Goal: Transaction & Acquisition: Purchase product/service

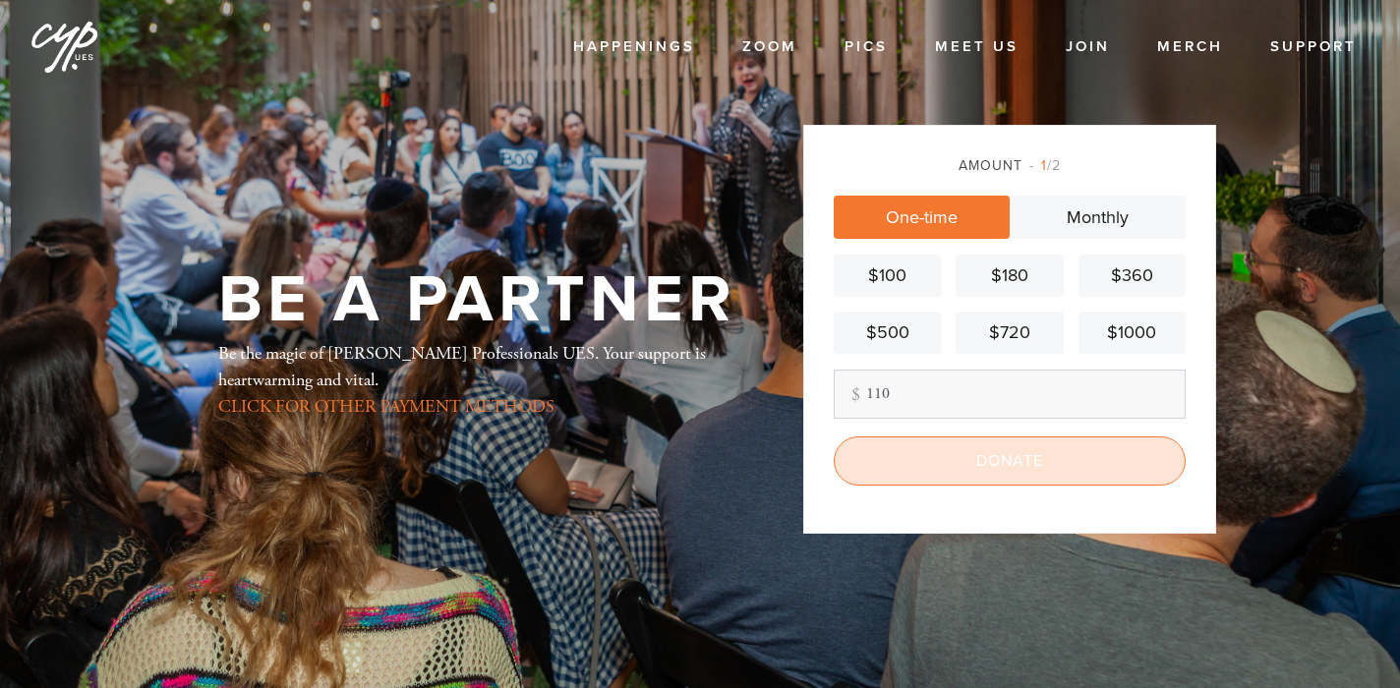
type input "110"
click at [969, 456] on input "Donate" at bounding box center [1010, 461] width 352 height 49
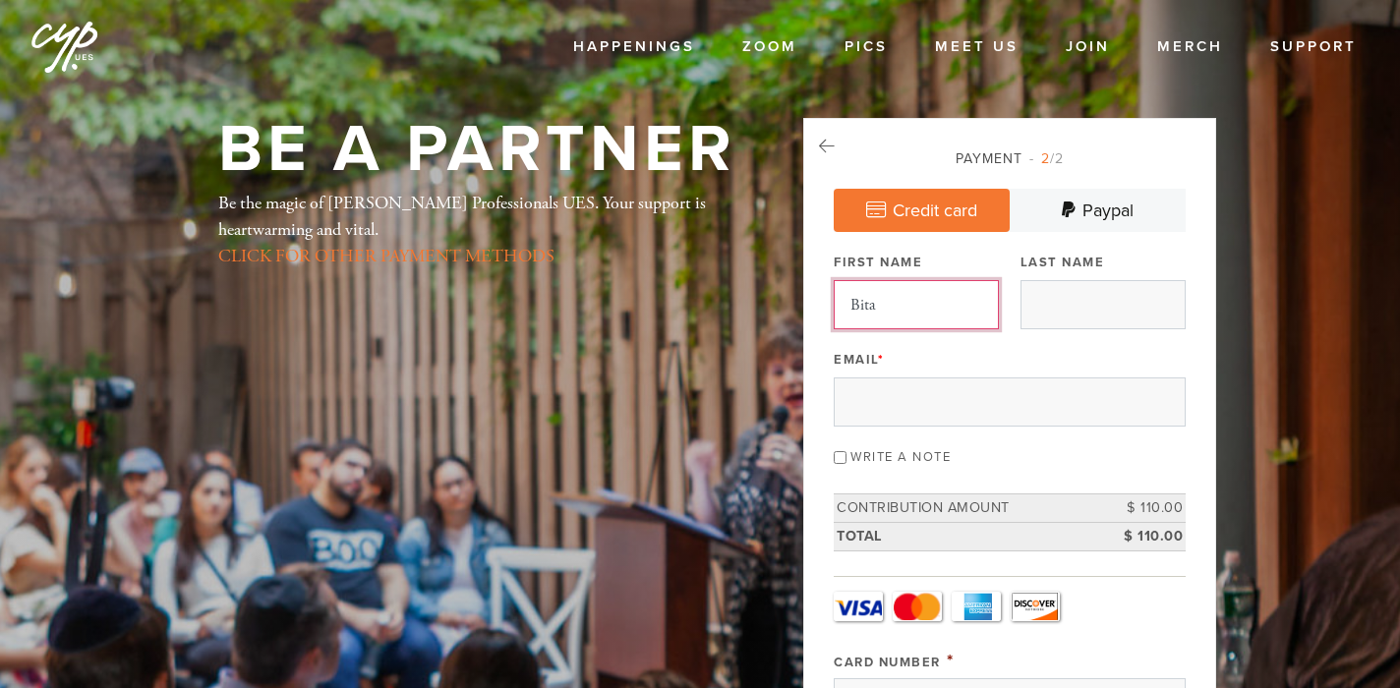
type input "Bita"
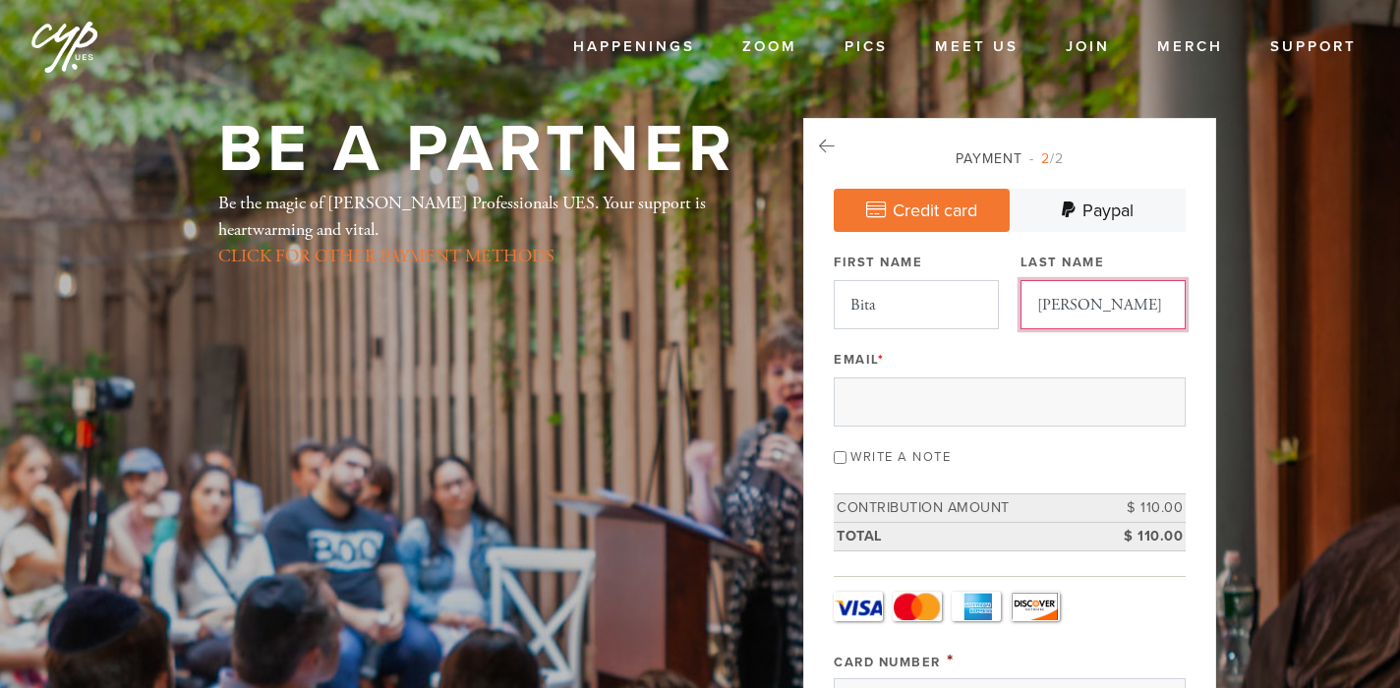
type input "[PERSON_NAME]"
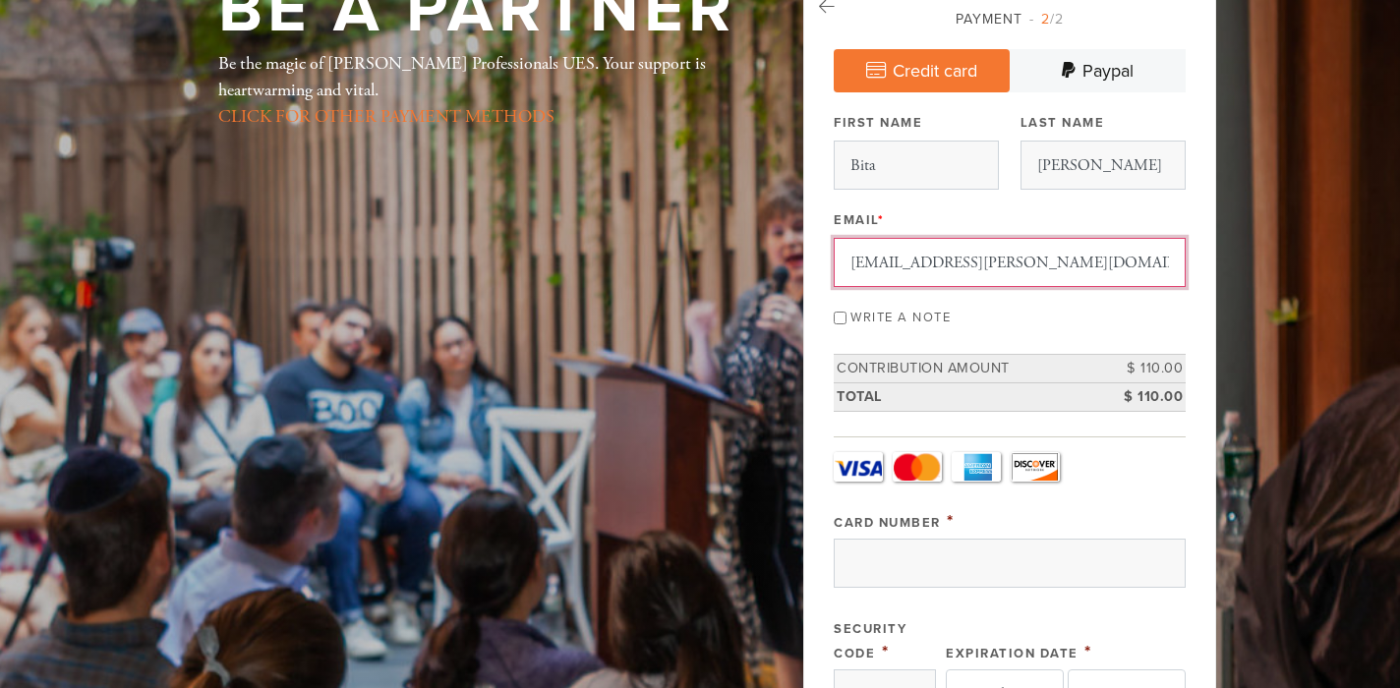
scroll to position [167, 0]
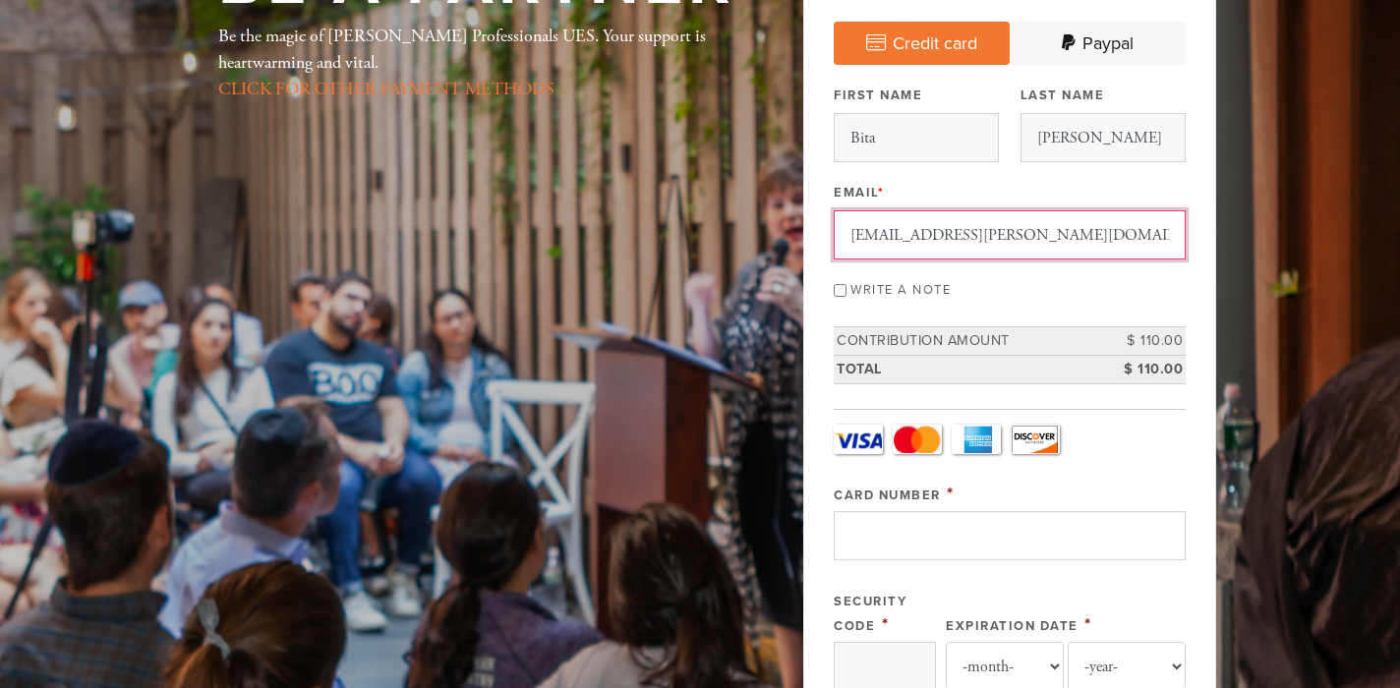
type input "[EMAIL_ADDRESS][PERSON_NAME][DOMAIN_NAME]"
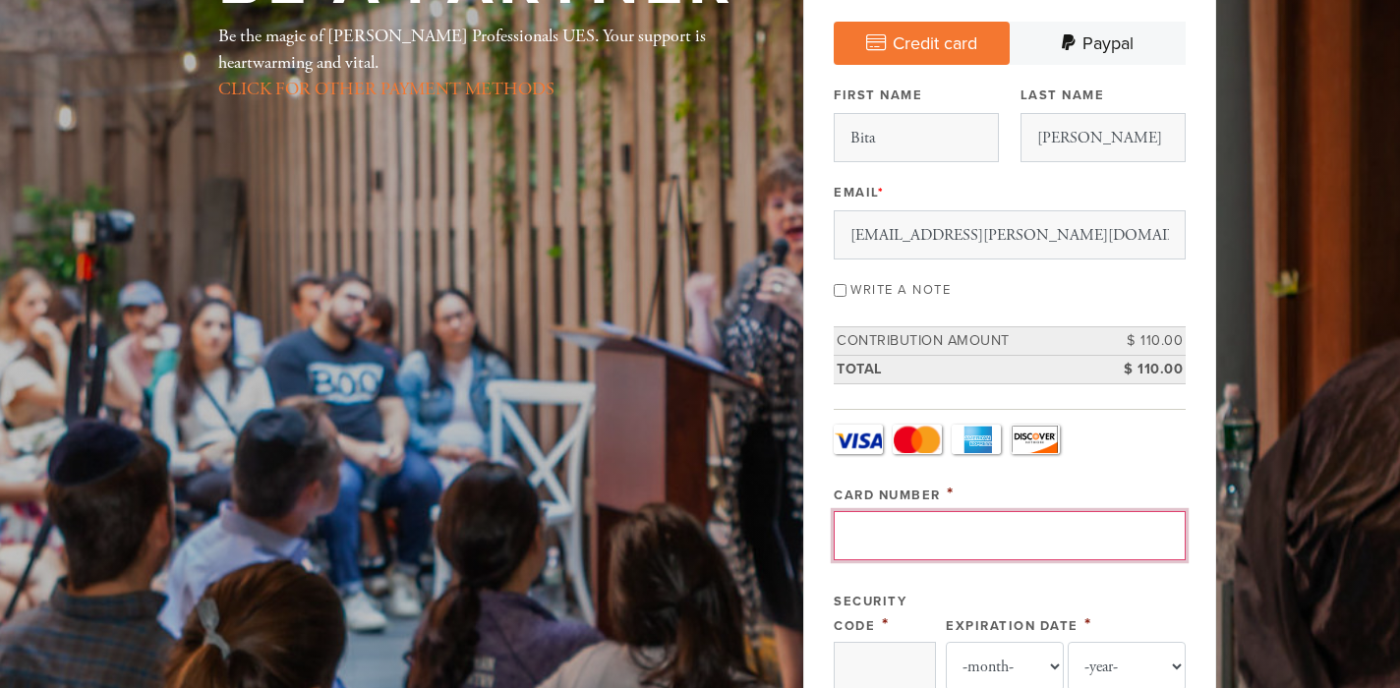
click at [919, 541] on input "Card Number" at bounding box center [1010, 535] width 352 height 49
type input "[CREDIT_CARD_NUMBER]"
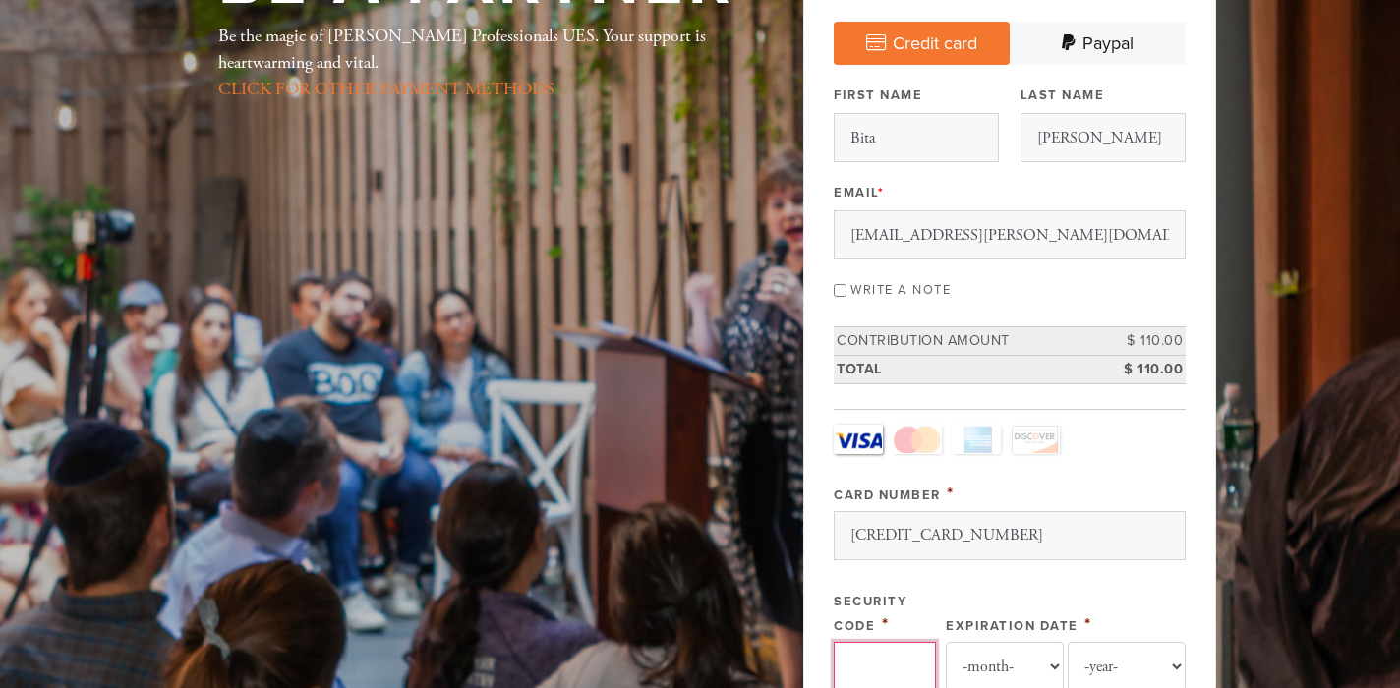
type input "542"
select select "12"
select select "2025"
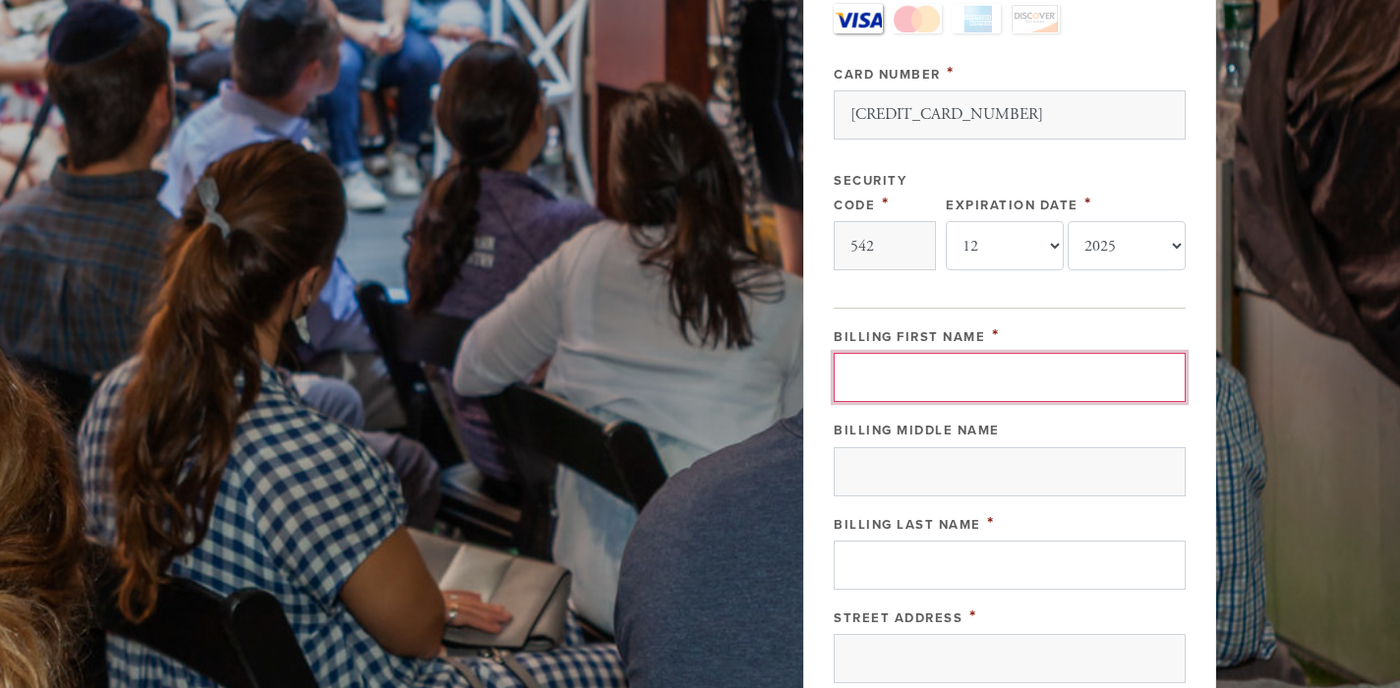
scroll to position [563, 0]
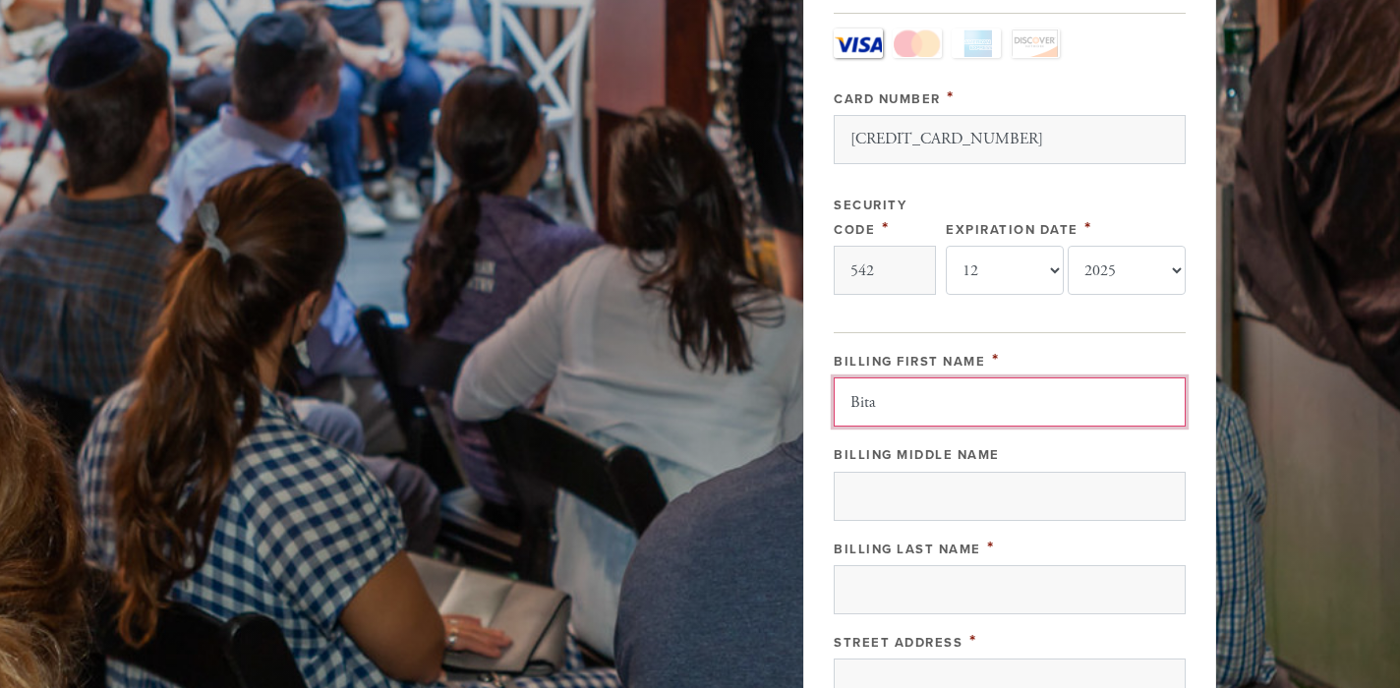
type input "Bita"
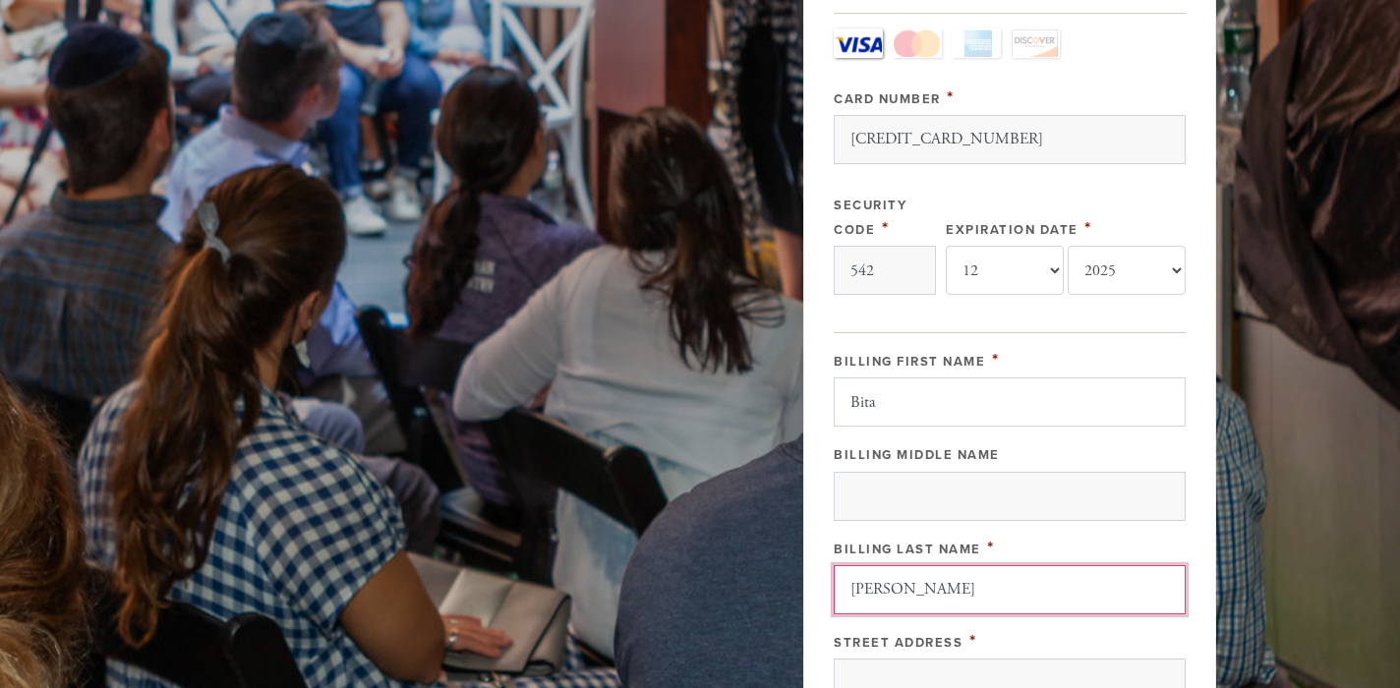
type input "[PERSON_NAME]"
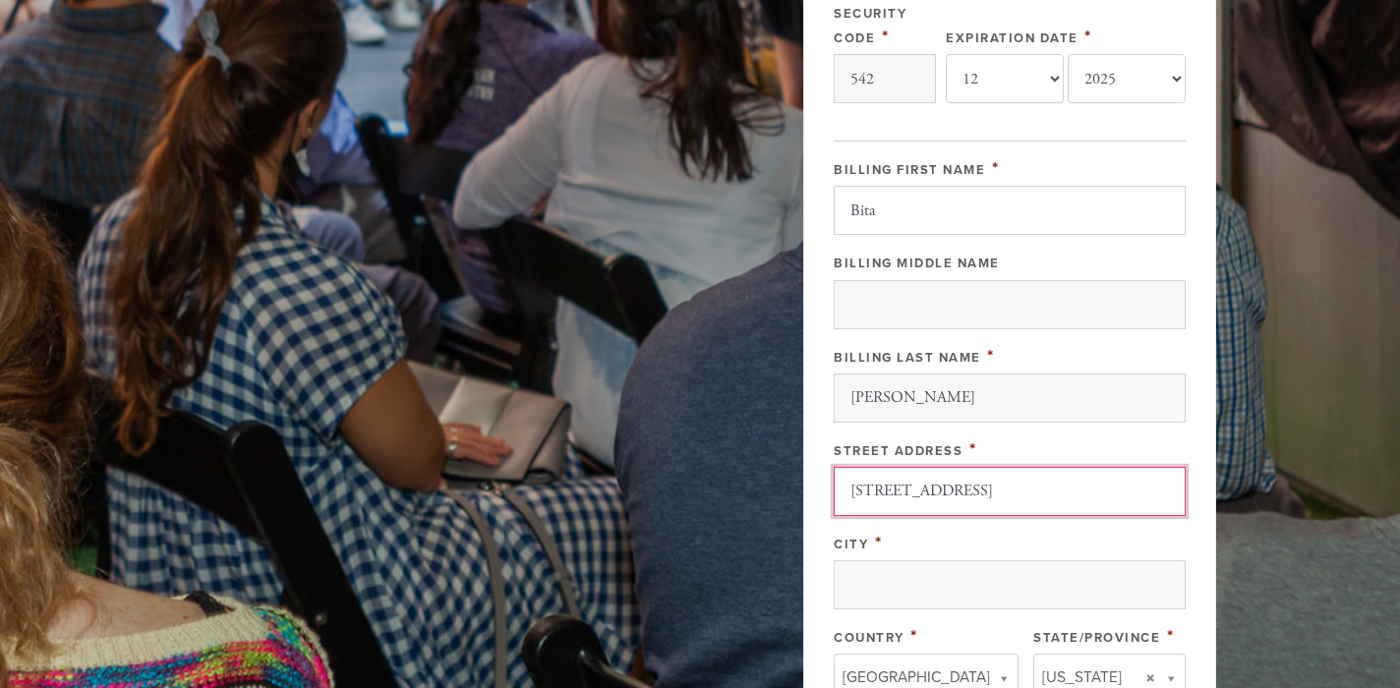
scroll to position [768, 0]
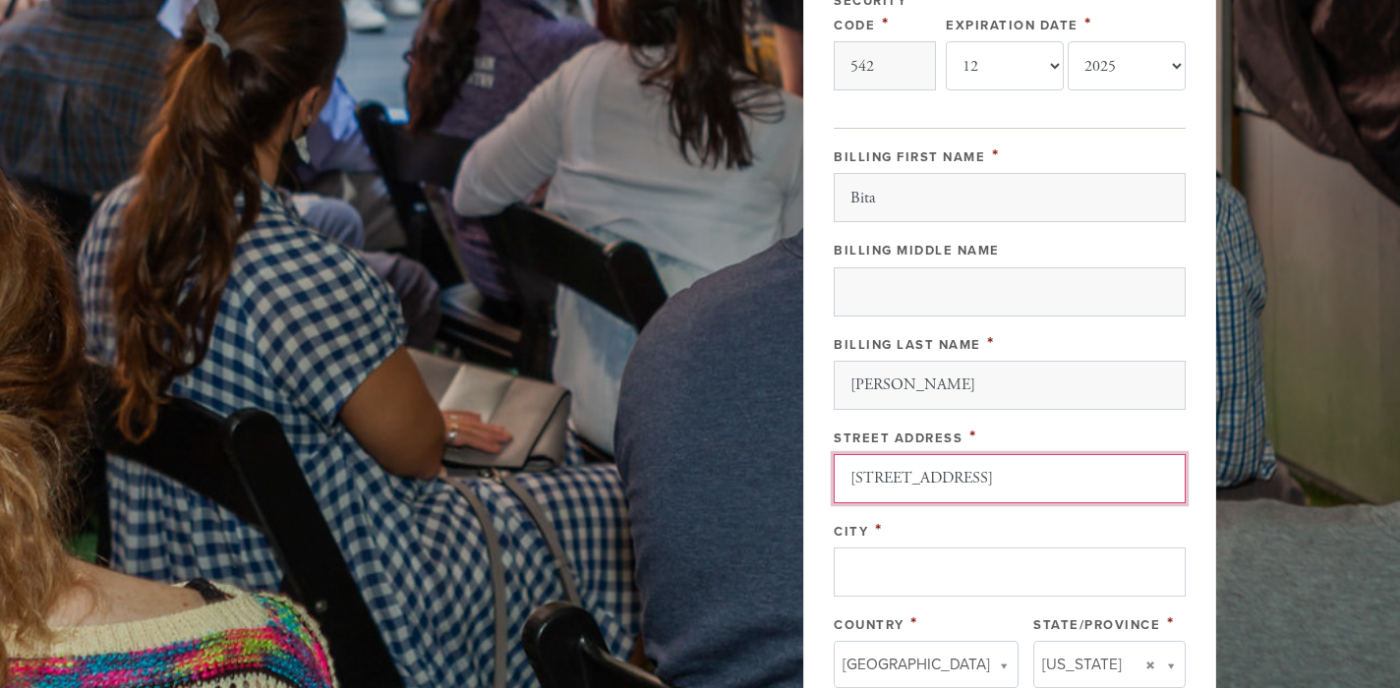
type input "[STREET_ADDRESS]"
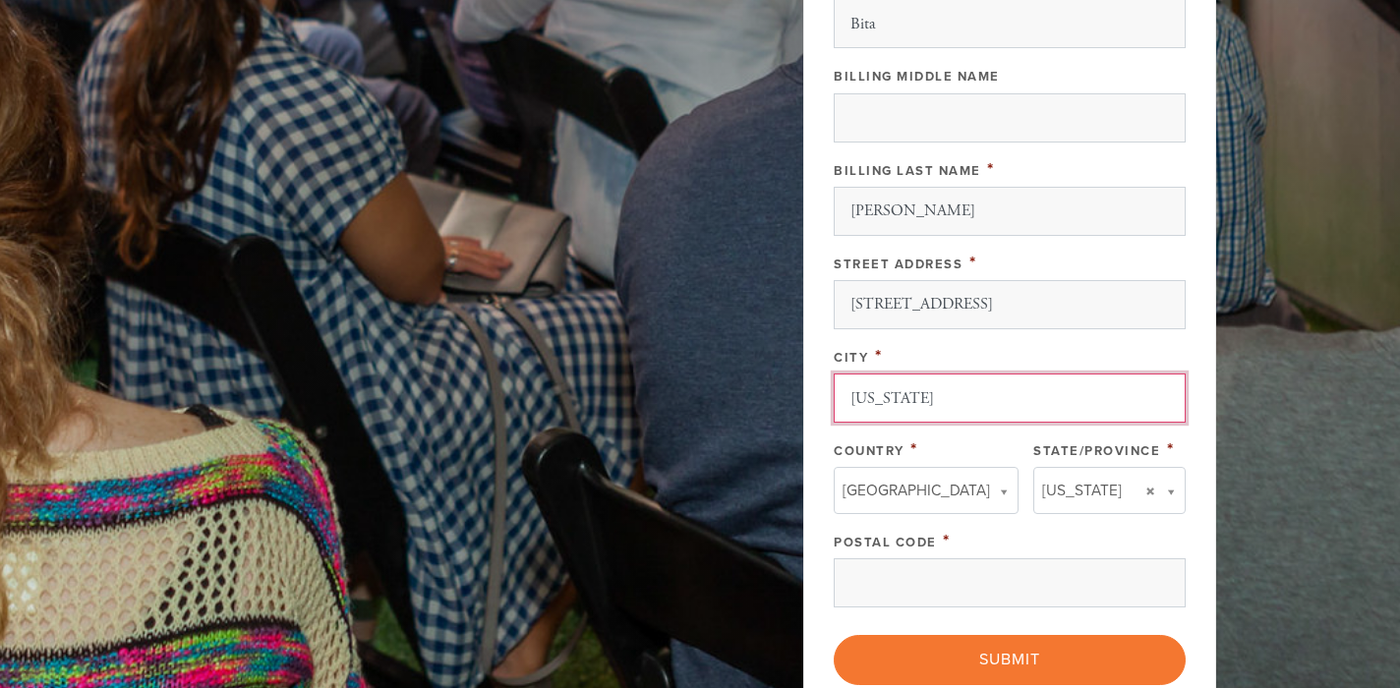
scroll to position [976, 0]
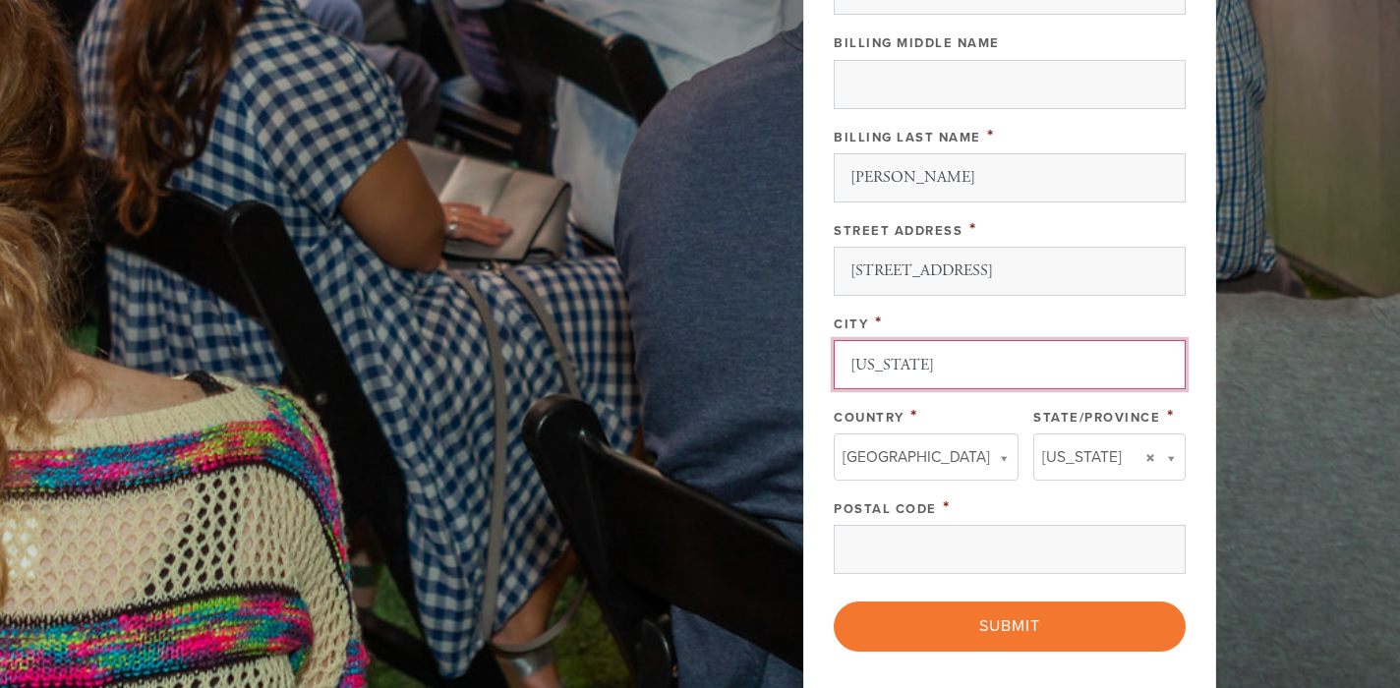
type input "[US_STATE]"
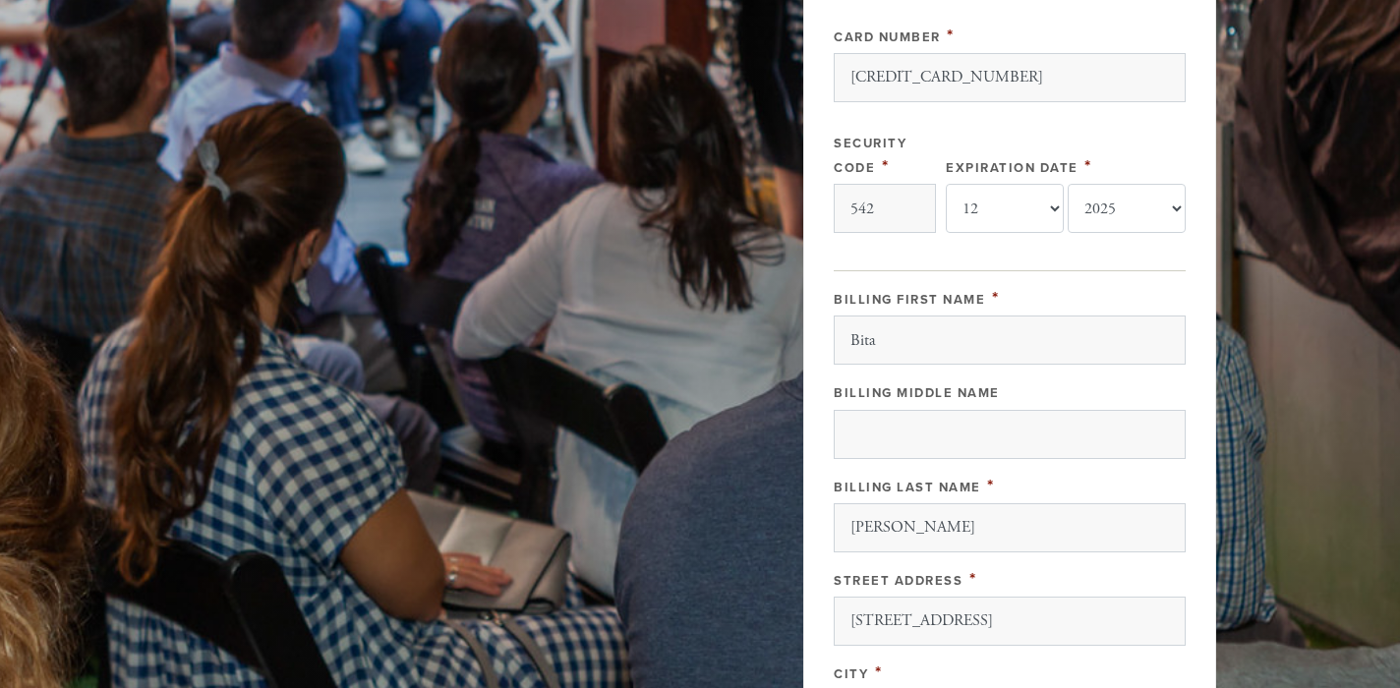
scroll to position [597, 0]
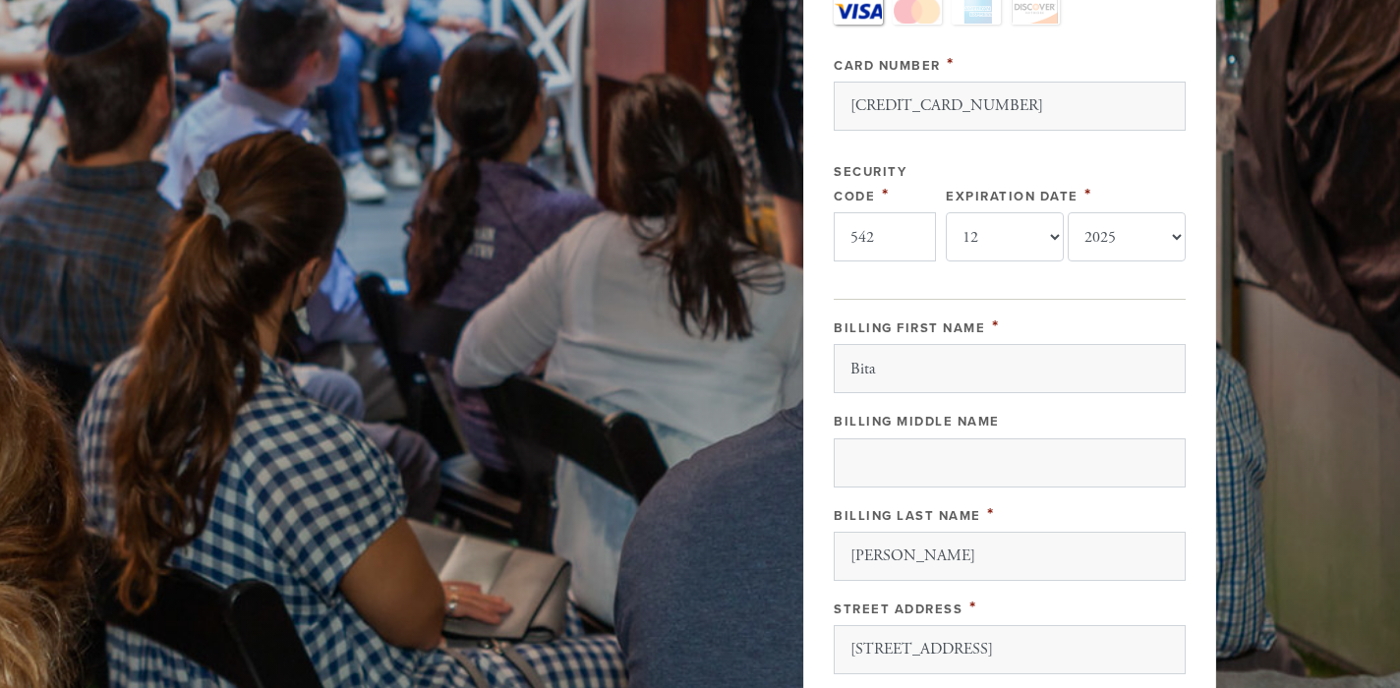
type input "10021"
type input "542"
click at [1000, 94] on input "[CREDIT_CARD_NUMBER]" at bounding box center [1010, 106] width 352 height 49
type input "[CREDIT_CARD_NUMBER]"
click at [1121, 167] on div "Expiration Date * -month- 01 02 03 04 05 06 07 08 09 10 11 12 -year- 2025 2026 …" at bounding box center [1066, 209] width 240 height 103
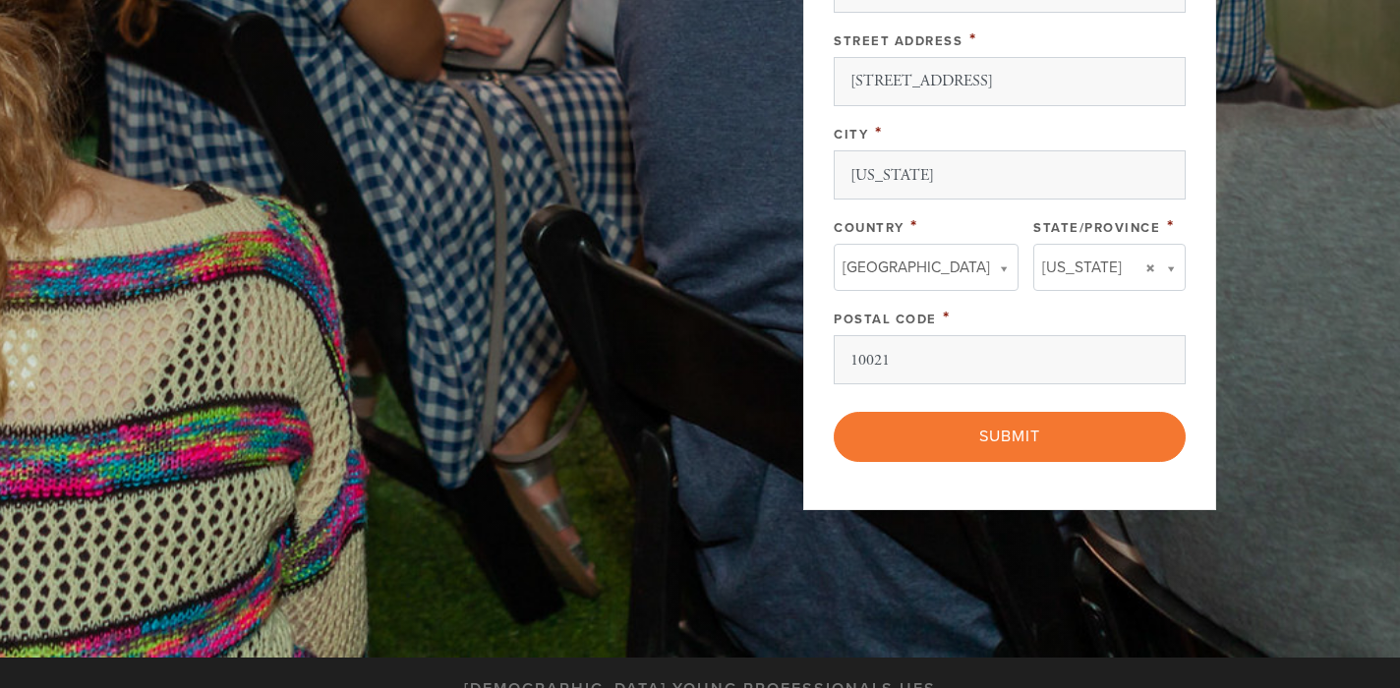
scroll to position [1213, 0]
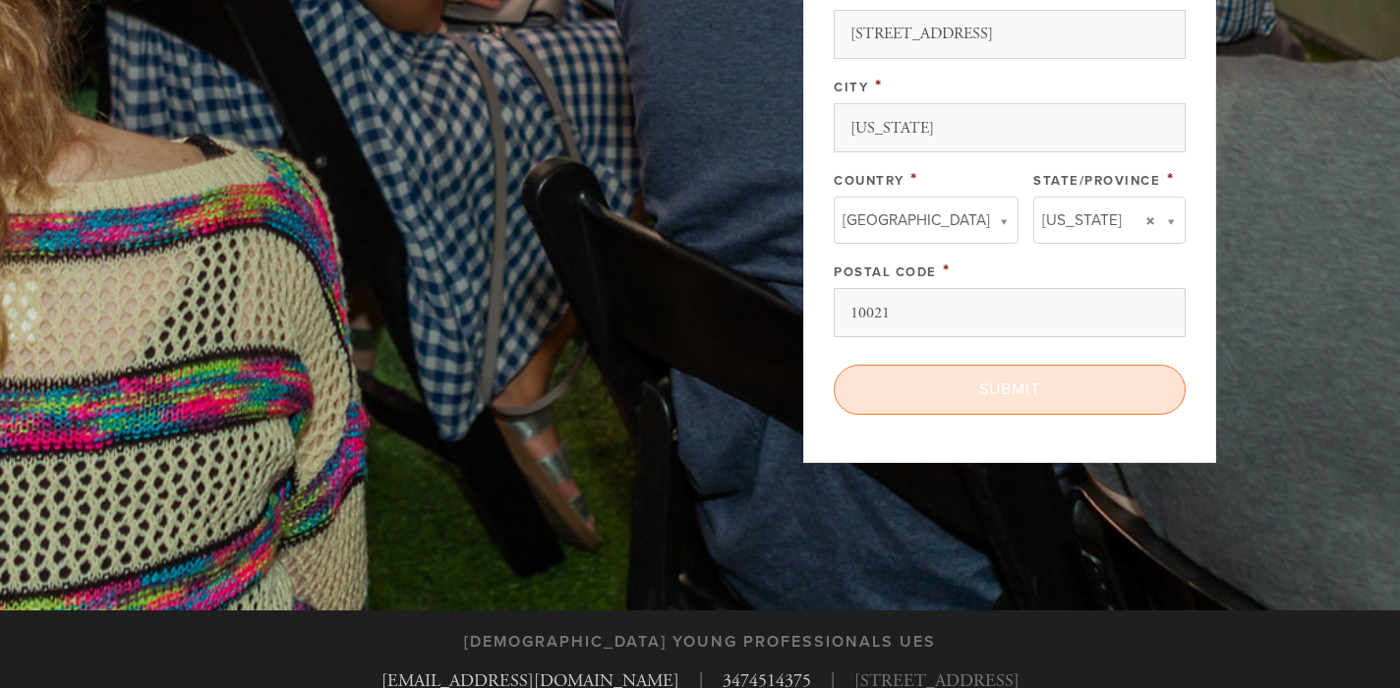
click at [1063, 394] on input "Submit" at bounding box center [1010, 389] width 352 height 49
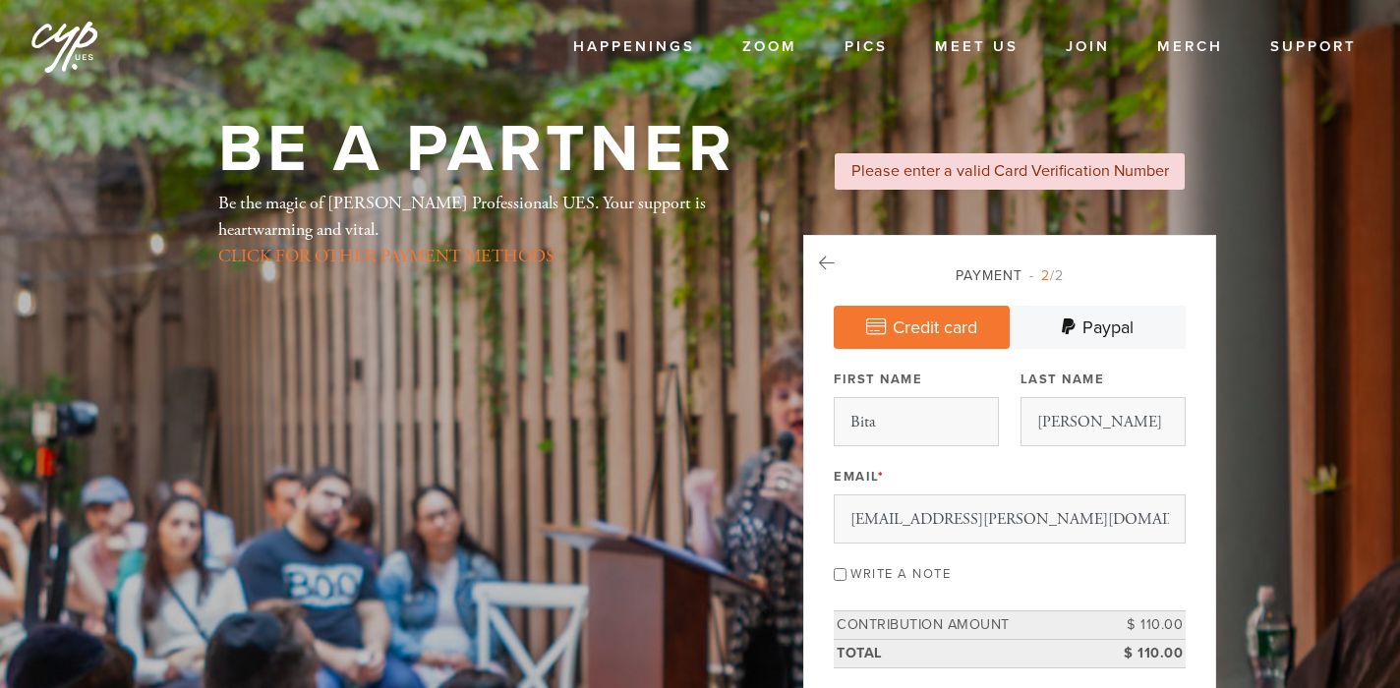
select select "12"
select select "2025"
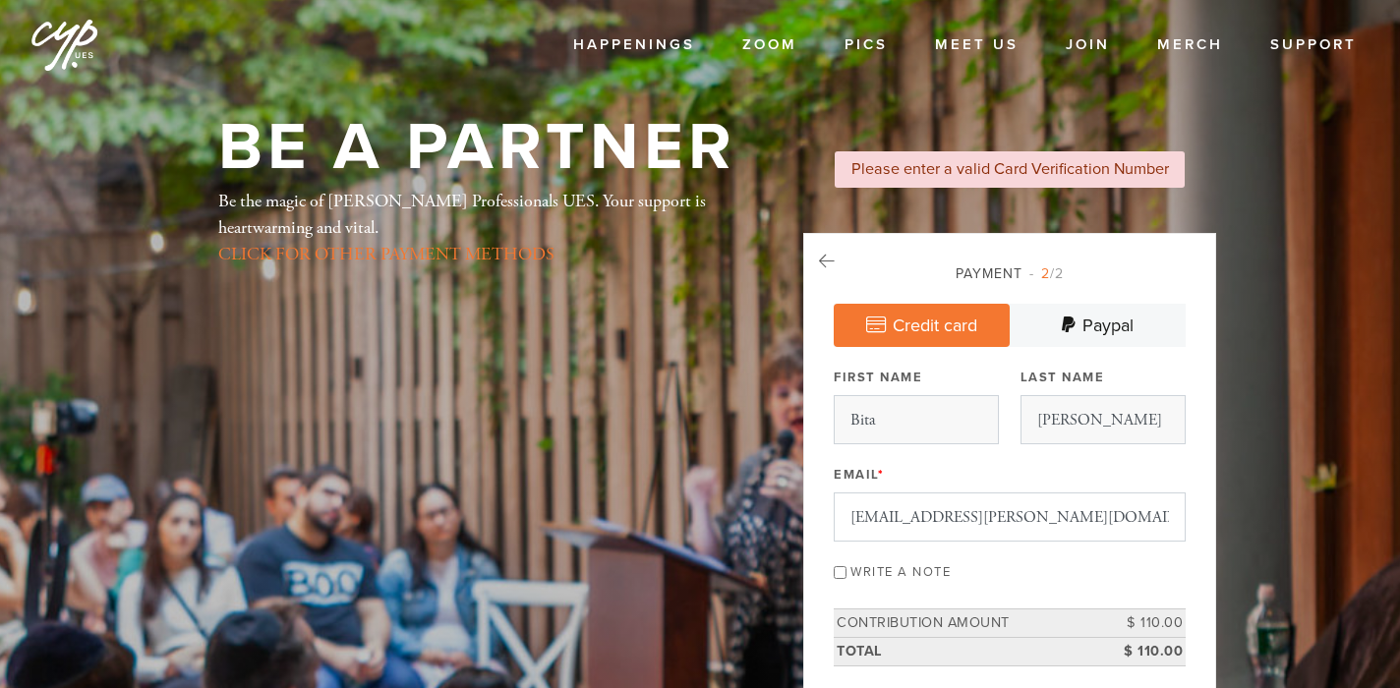
click at [971, 527] on input "[EMAIL_ADDRESS][PERSON_NAME][DOMAIN_NAME]" at bounding box center [1010, 517] width 352 height 49
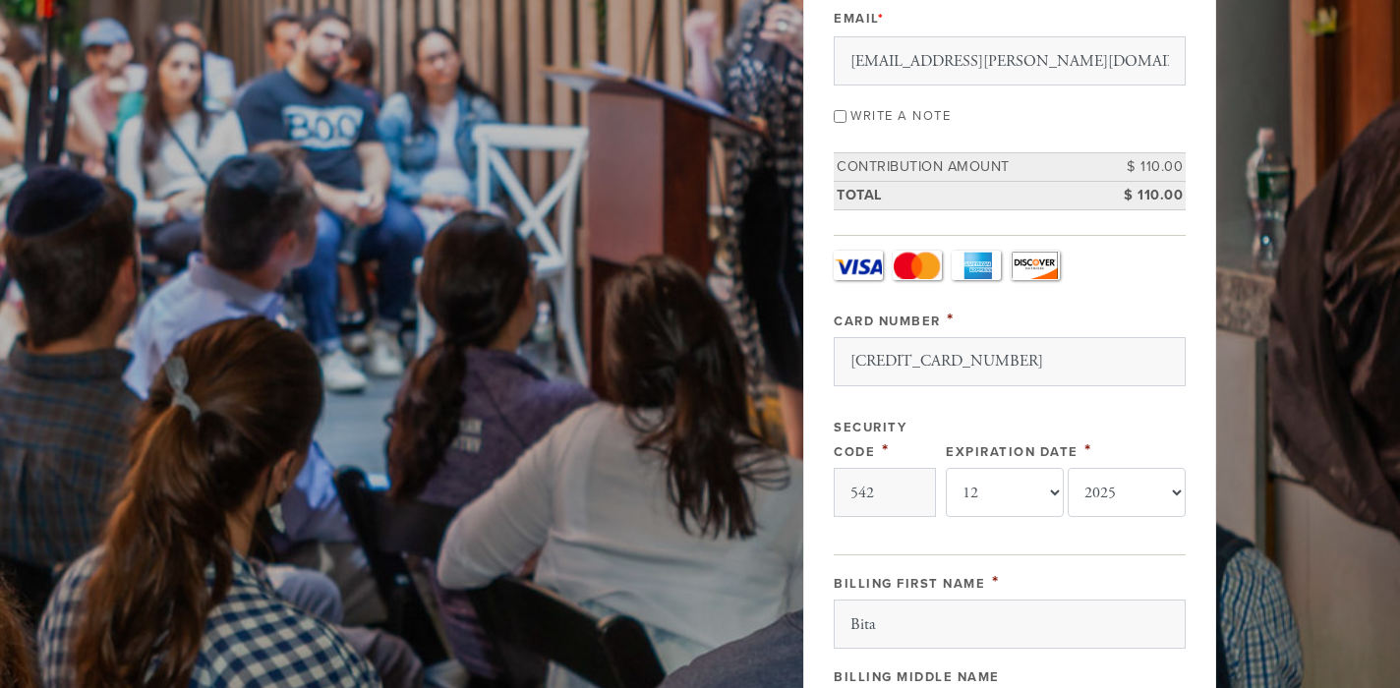
scroll to position [500, 0]
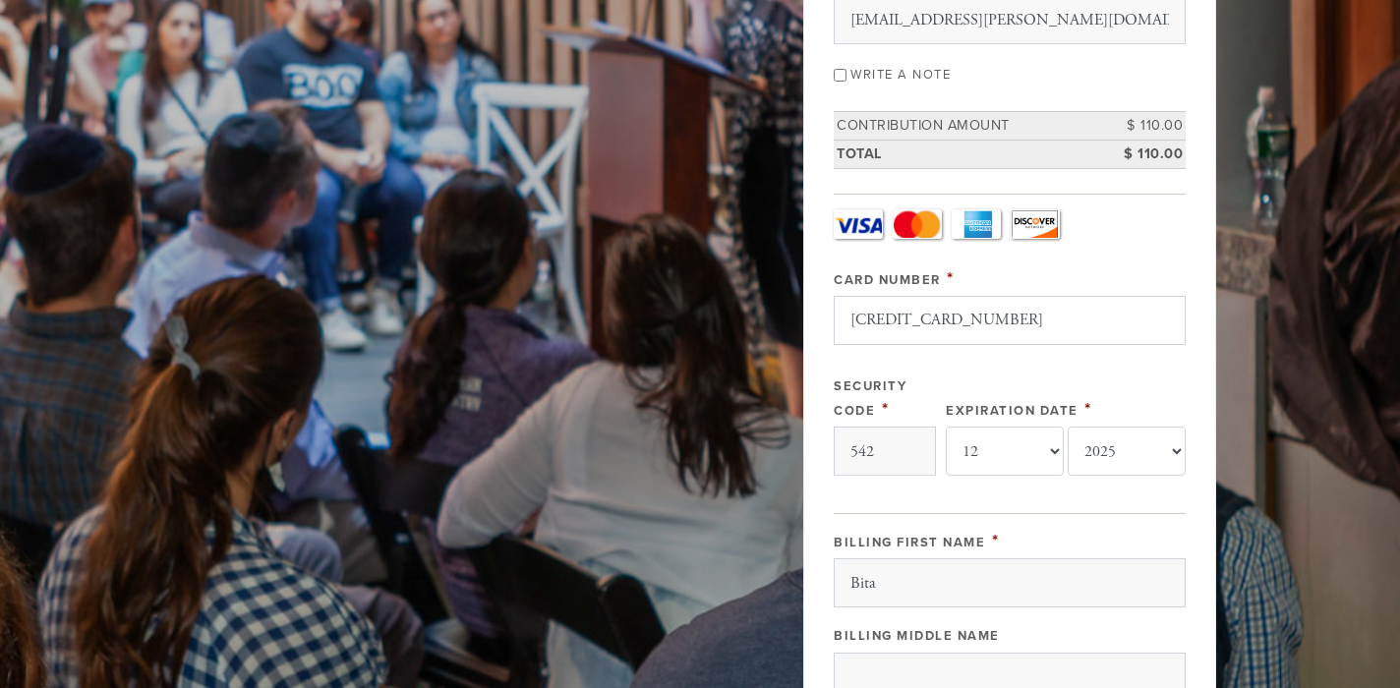
type input "[EMAIL_ADDRESS][PERSON_NAME][DOMAIN_NAME]"
click at [852, 317] on input "[CREDIT_CARD_NUMBER]" at bounding box center [1010, 320] width 352 height 49
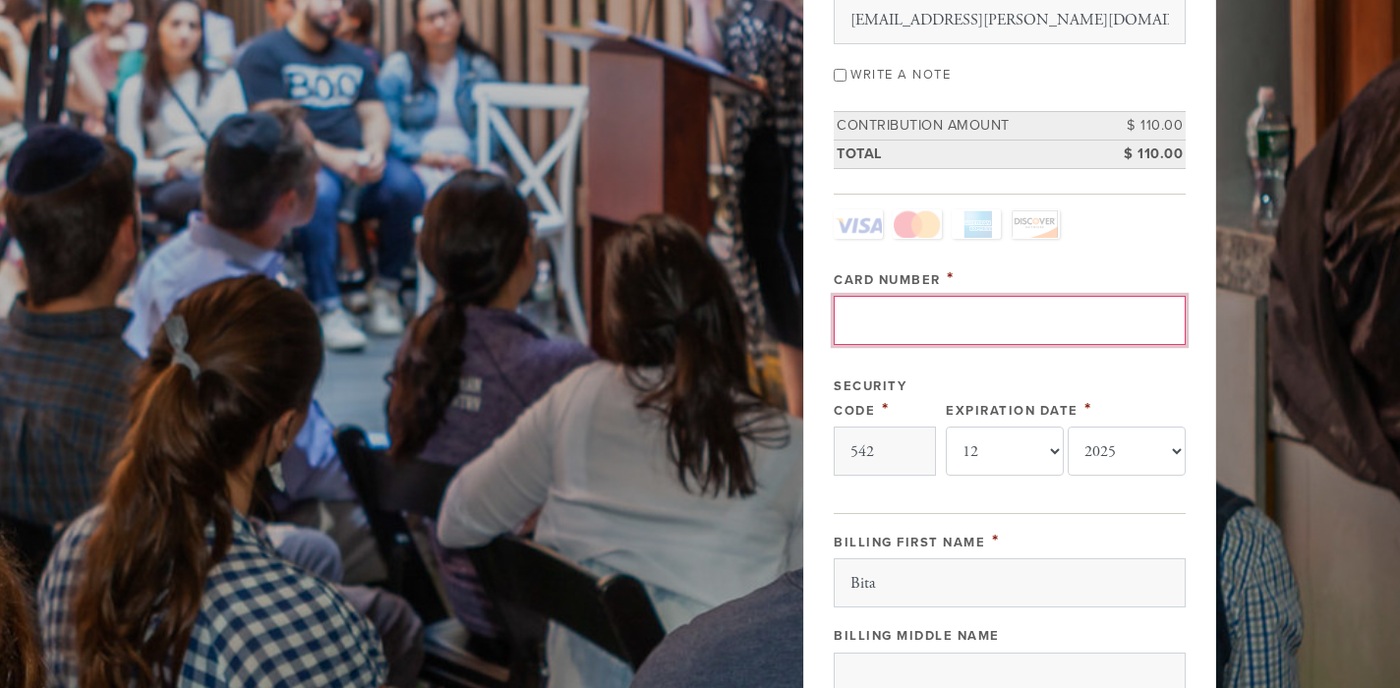
type input "[CREDIT_CARD_NUMBER]"
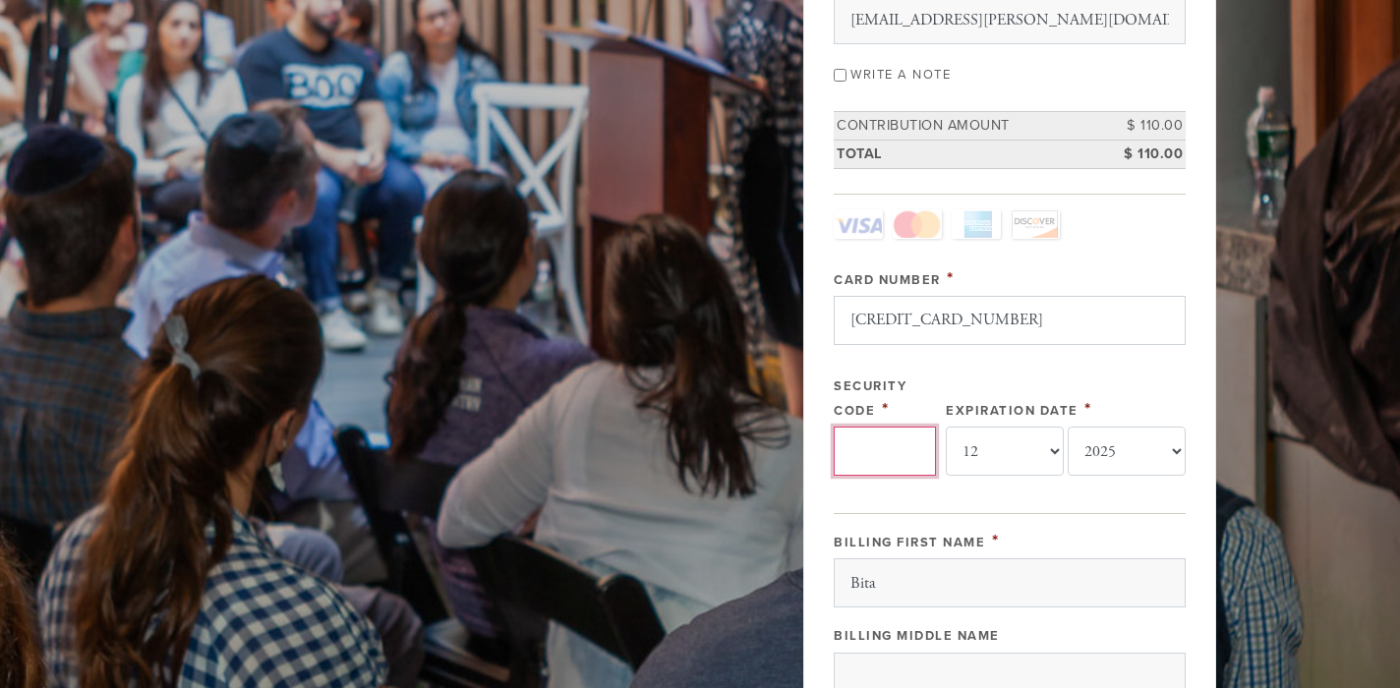
type input "542"
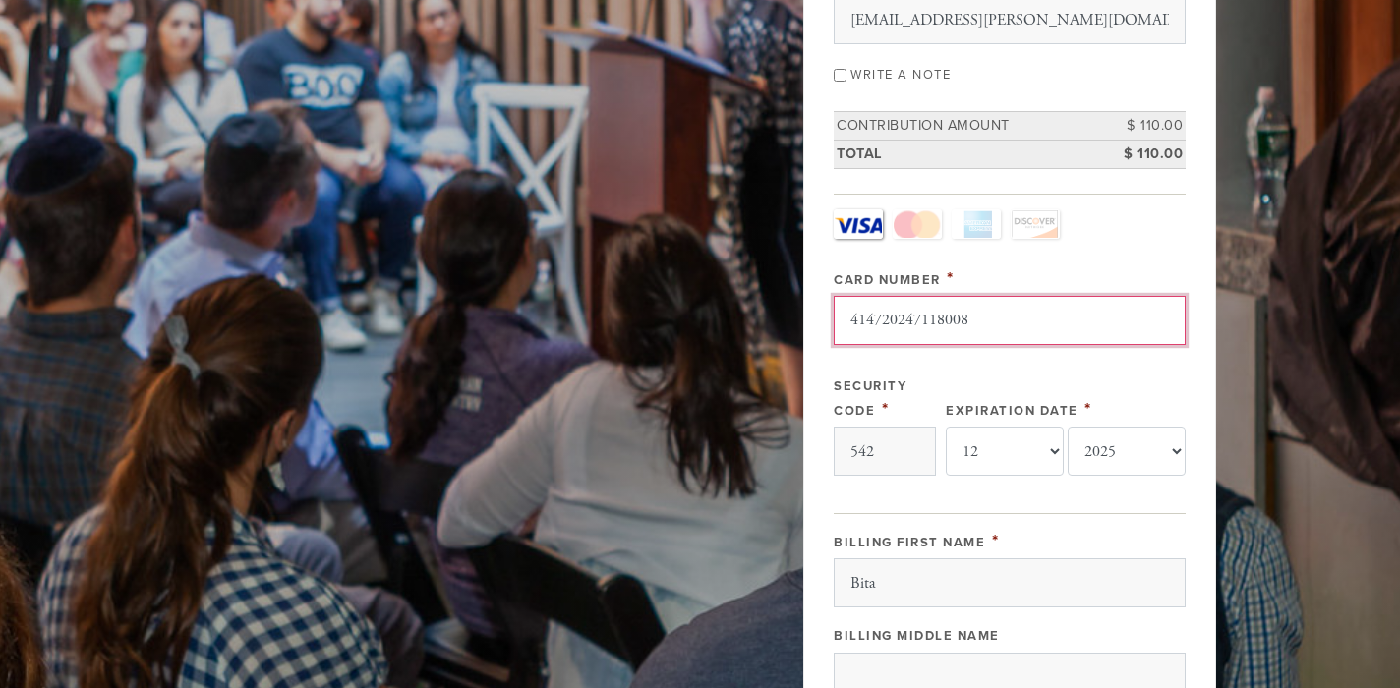
type input "[CREDIT_CARD_NUMBER]"
click at [855, 320] on input "[CREDIT_CARD_NUMBER]" at bounding box center [1010, 320] width 352 height 49
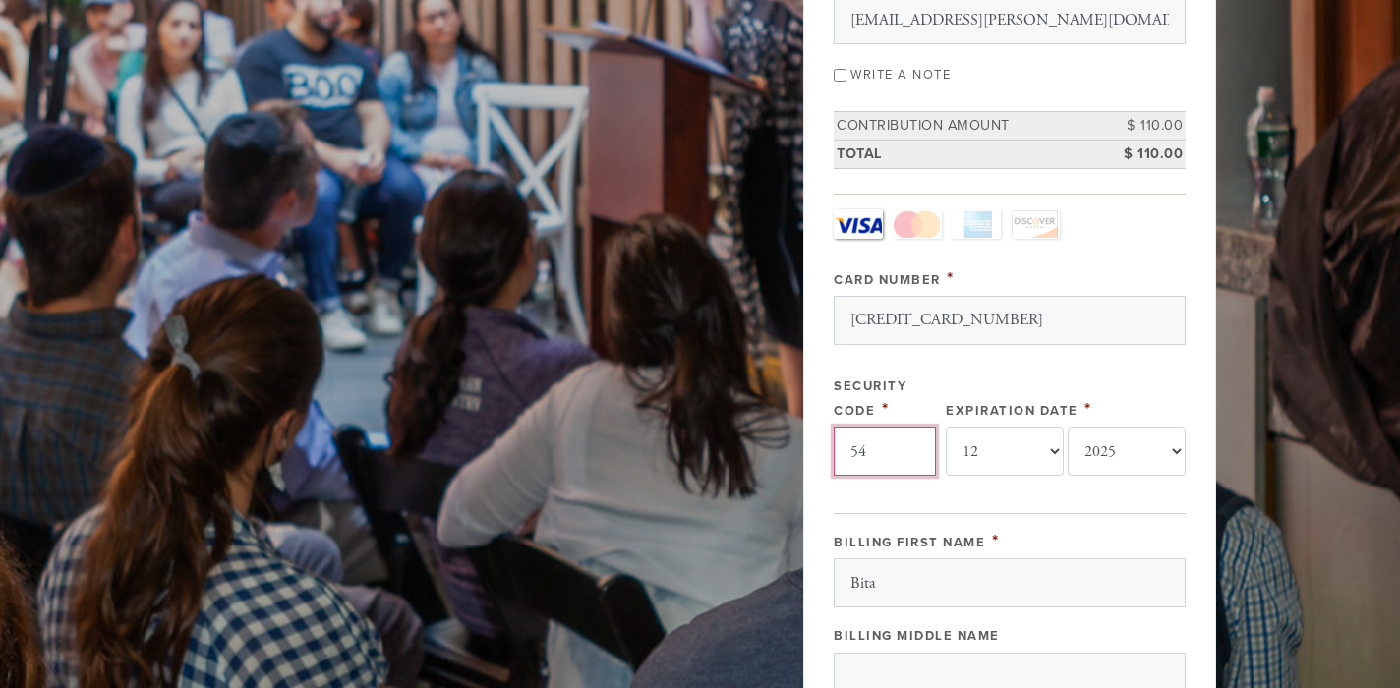
type input "5"
type input "542"
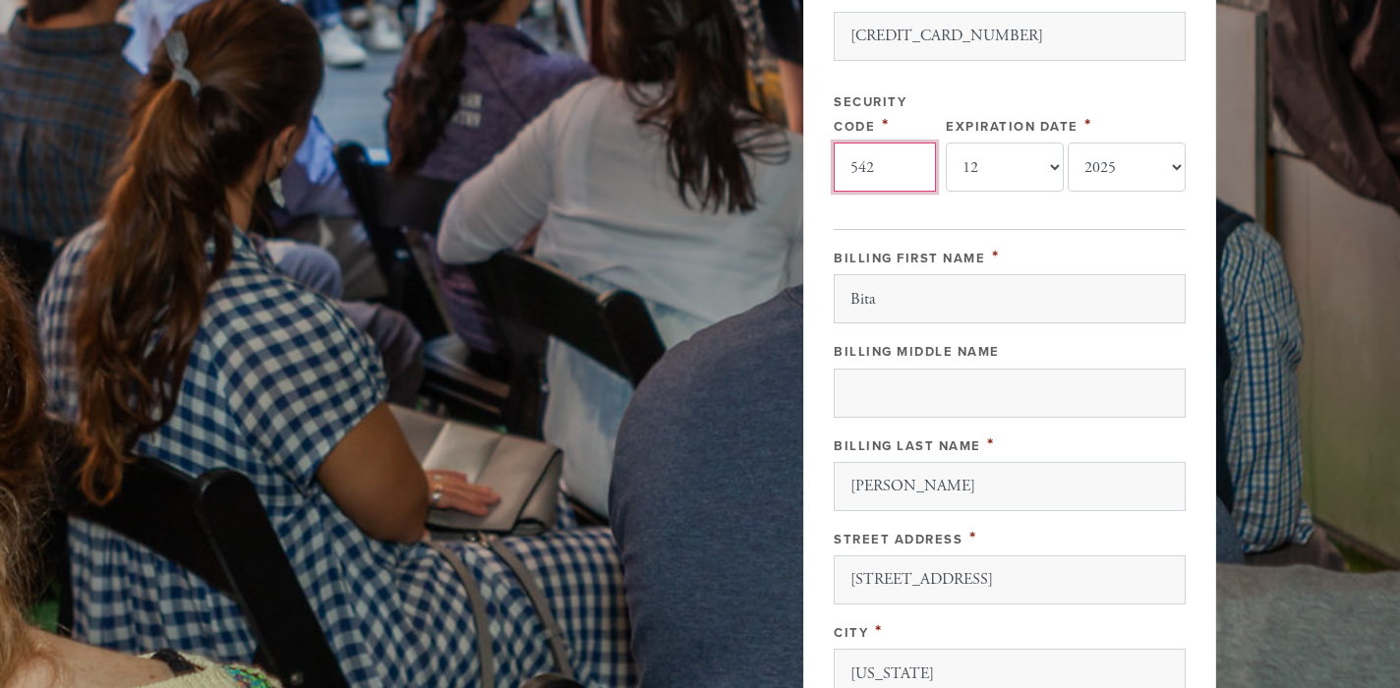
scroll to position [815, 0]
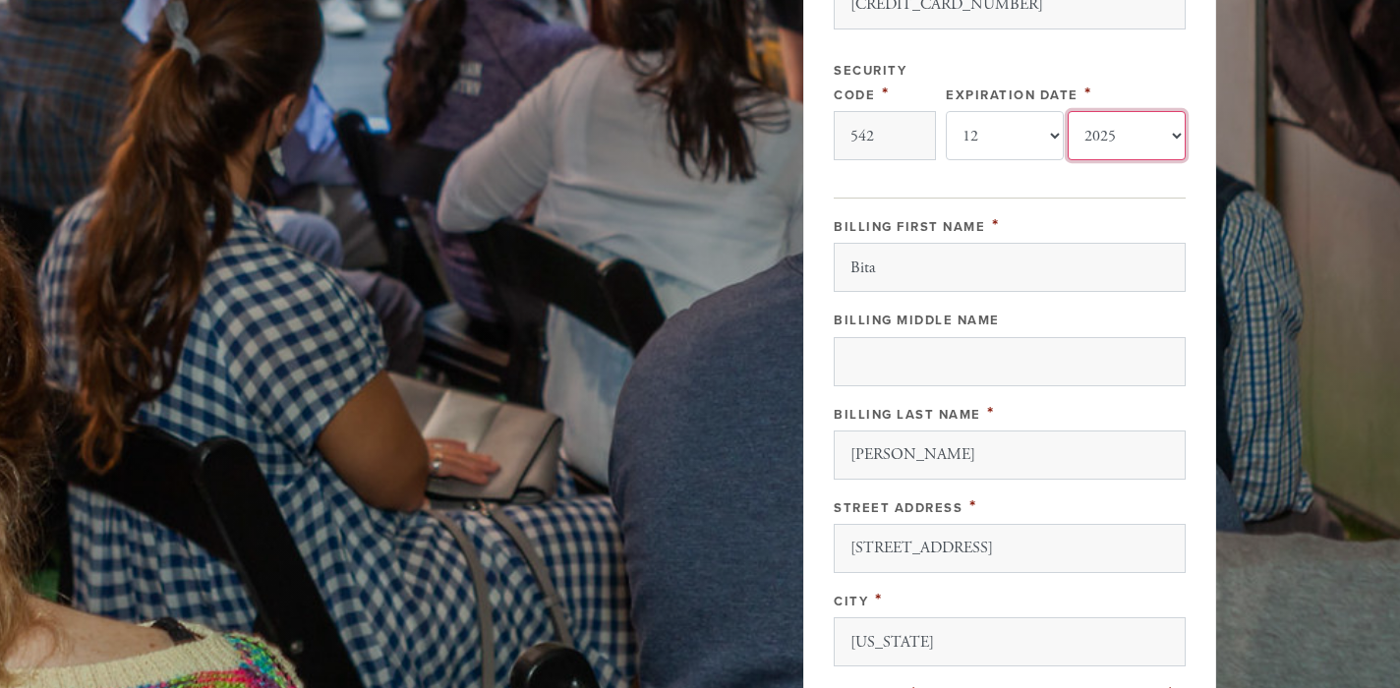
select select "2029"
click at [1150, 175] on div "Card Type - select - Visa MasterCard Amex Discover Visa MasterCard Amex Discove…" at bounding box center [1010, 36] width 352 height 285
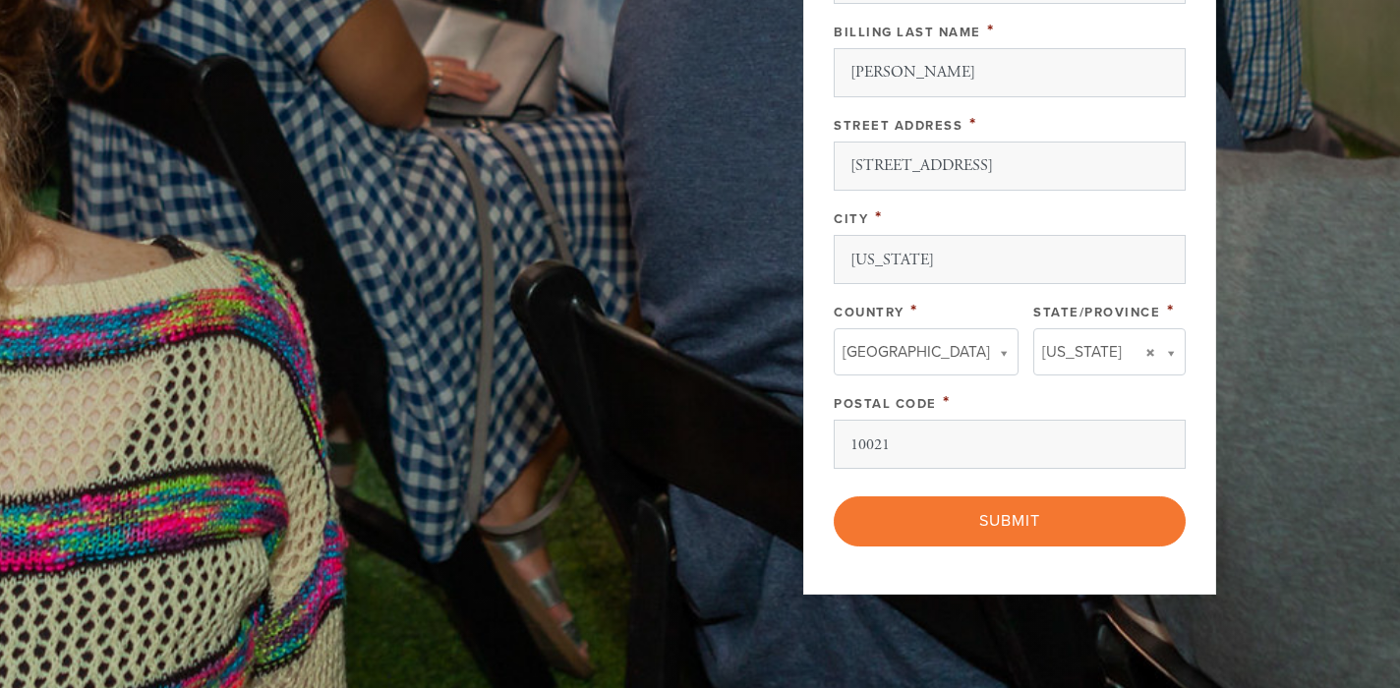
scroll to position [1256, 0]
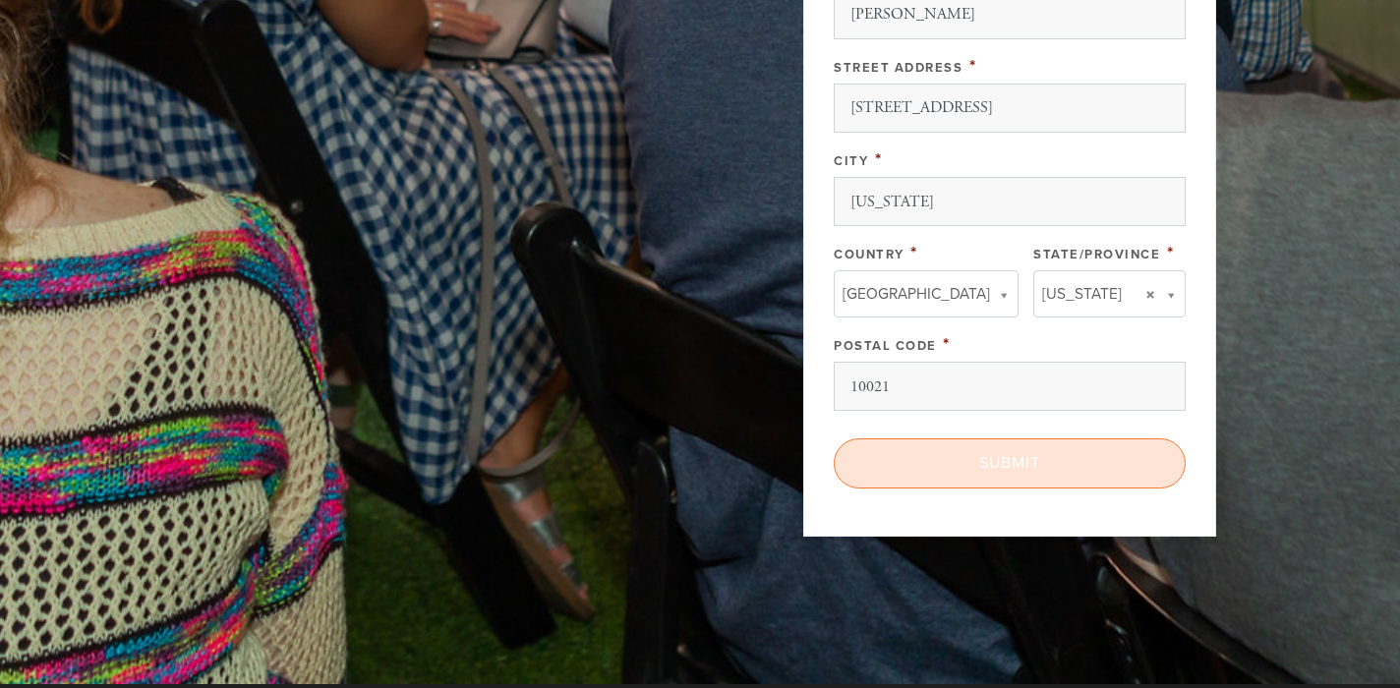
click at [1015, 455] on input "Submit" at bounding box center [1010, 463] width 352 height 49
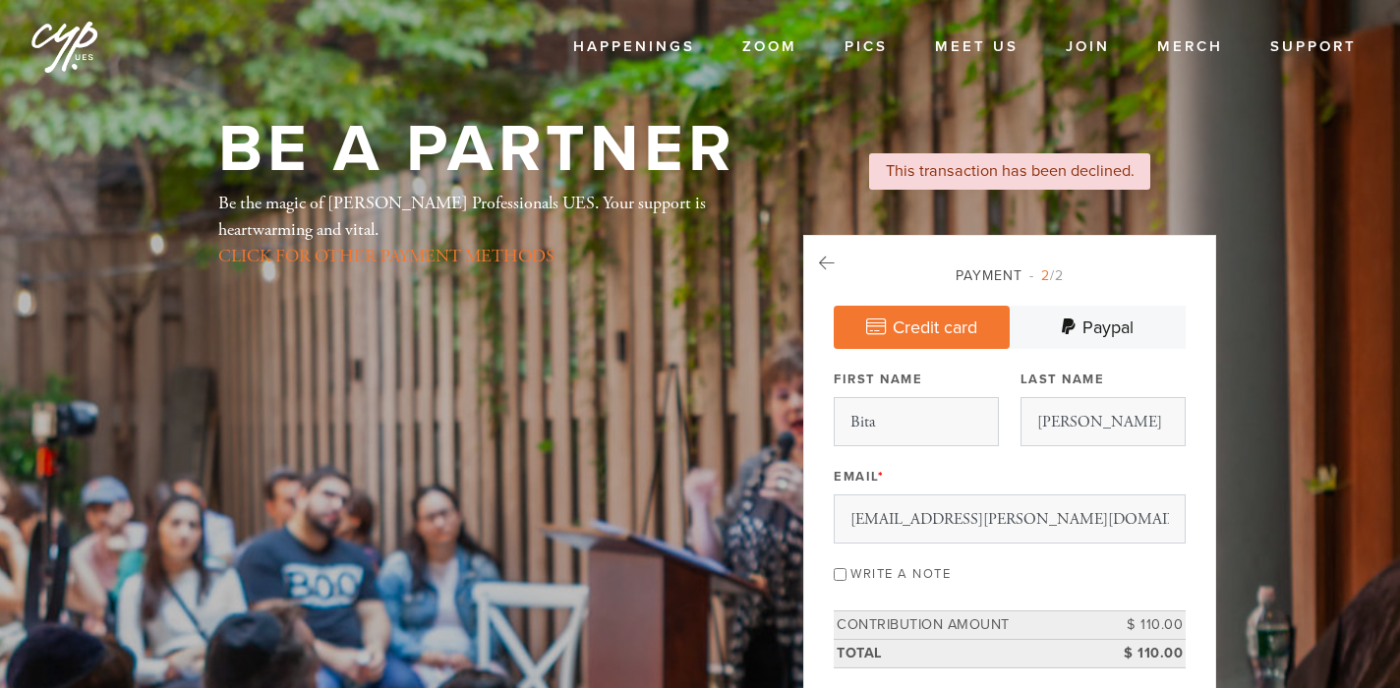
select select "12"
select select "2029"
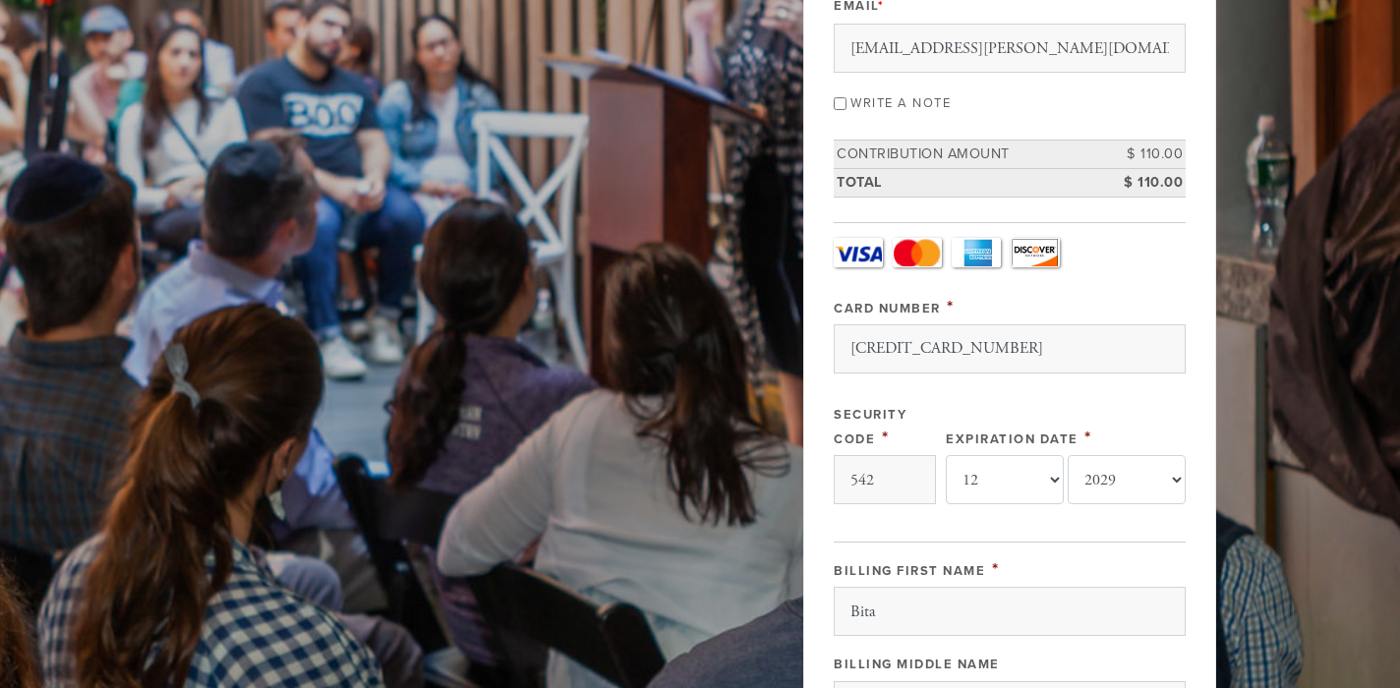
click at [552, 342] on div "Be a Partner Be the magic of Chabad Young Professionals UES. Your support is he…" at bounding box center [700, 499] width 1062 height 1704
type input "[CREDIT_CARD_NUMBER]"
select select "2025"
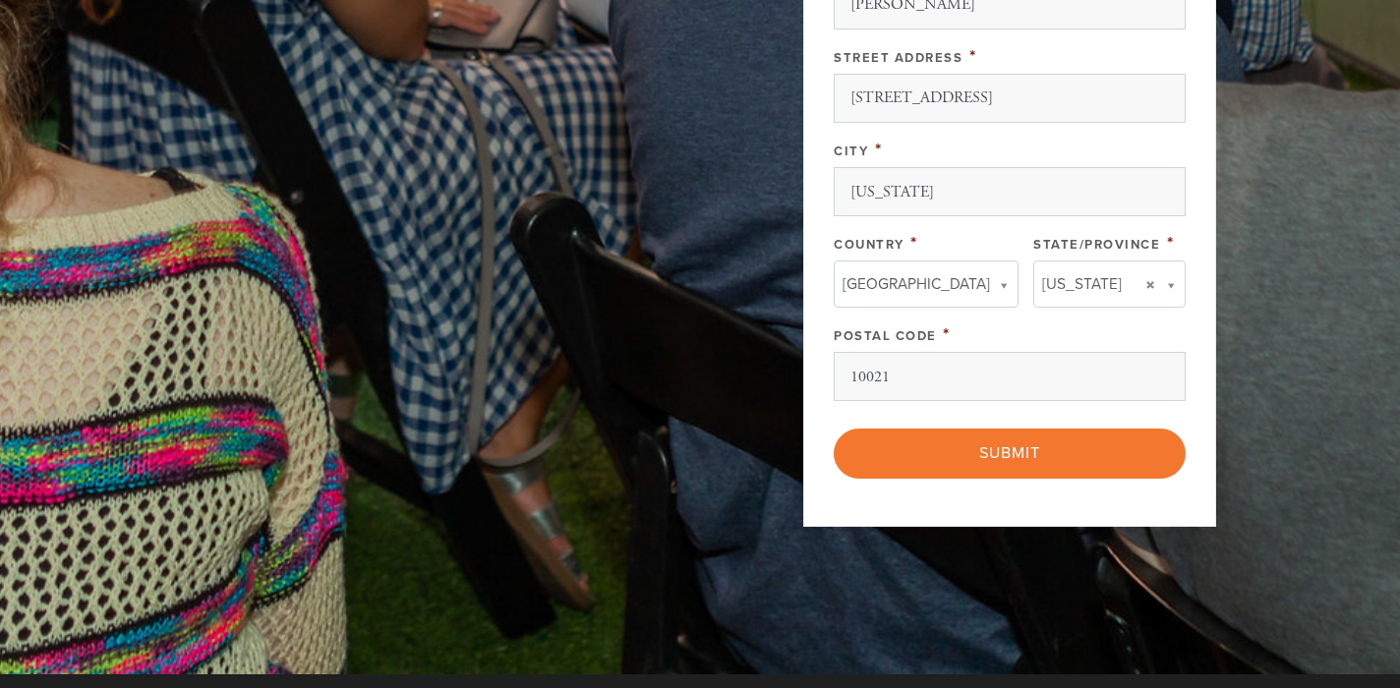
scroll to position [1330, 0]
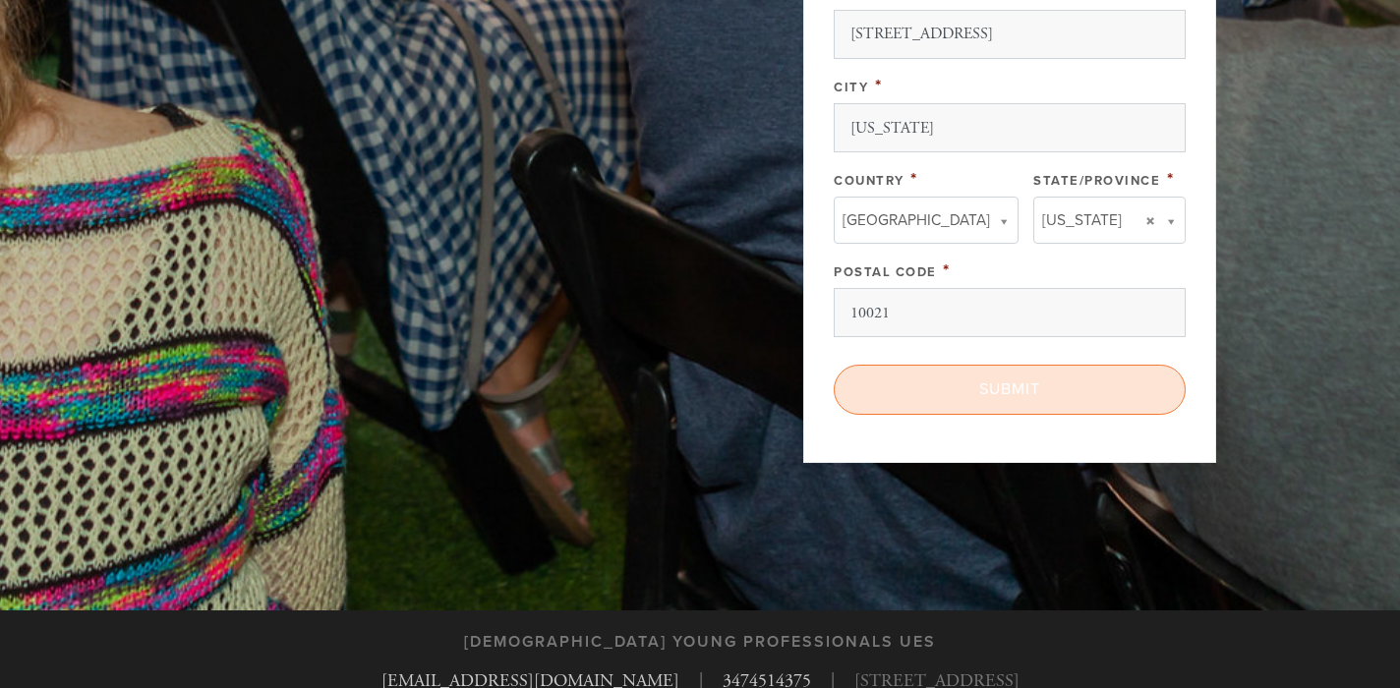
click at [1050, 387] on input "Submit" at bounding box center [1010, 389] width 352 height 49
